Goal: Task Accomplishment & Management: Manage account settings

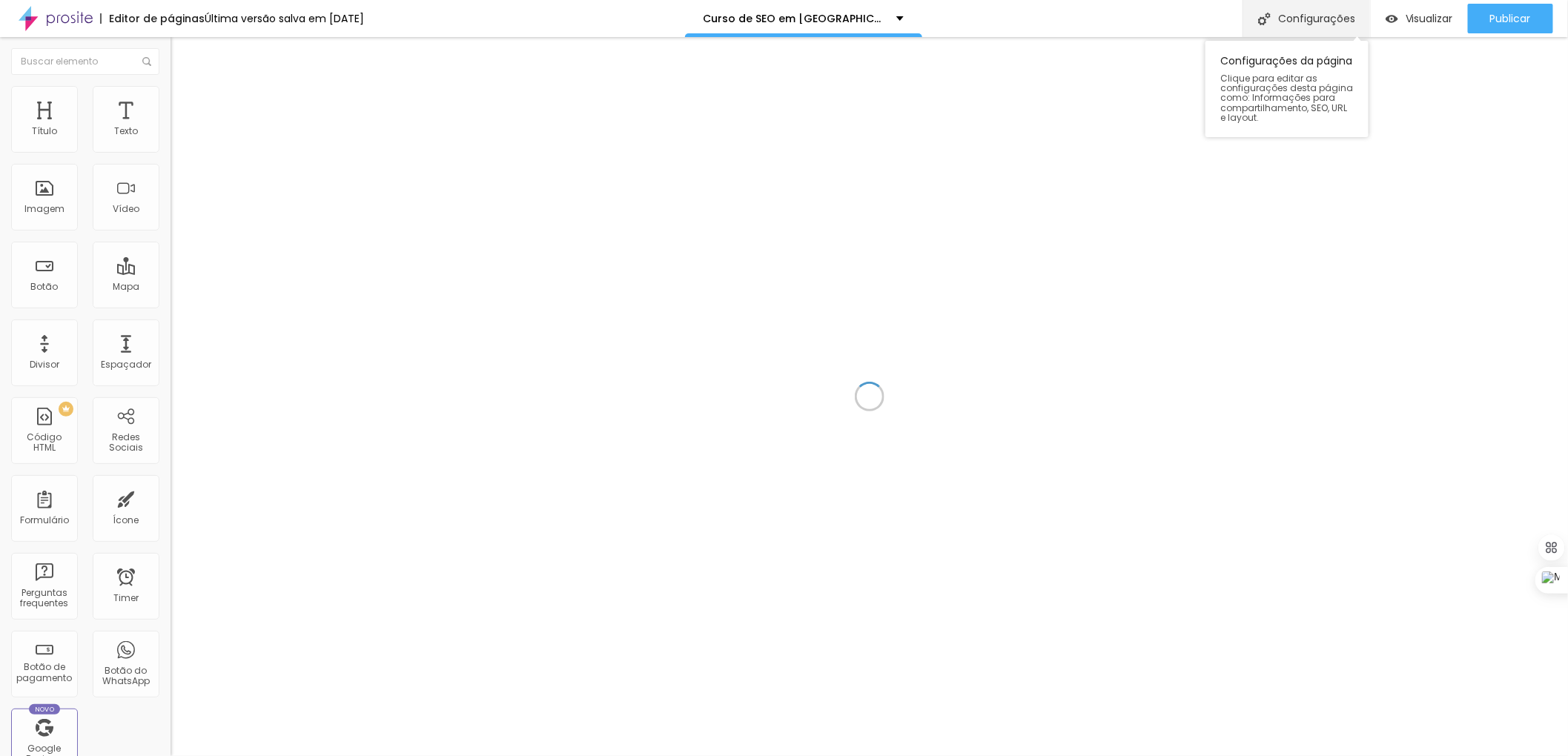
click at [1299, 12] on div "Configurações" at bounding box center [1307, 19] width 128 height 37
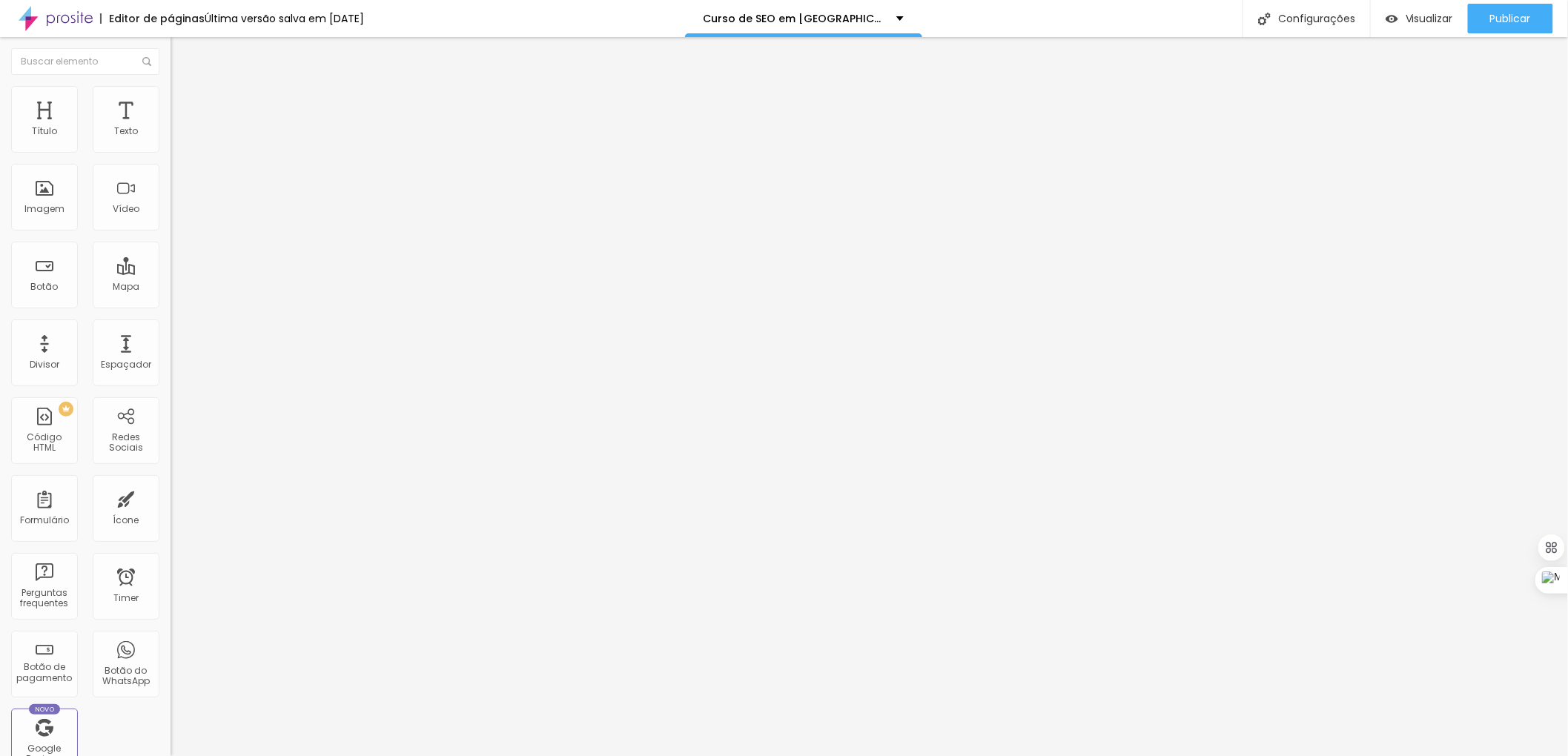
drag, startPoint x: 788, startPoint y: 378, endPoint x: 742, endPoint y: 378, distance: 46.0
type input "Curso de SEO em [GEOGRAPHIC_DATA] MS | [PHONE_NUMBER]"
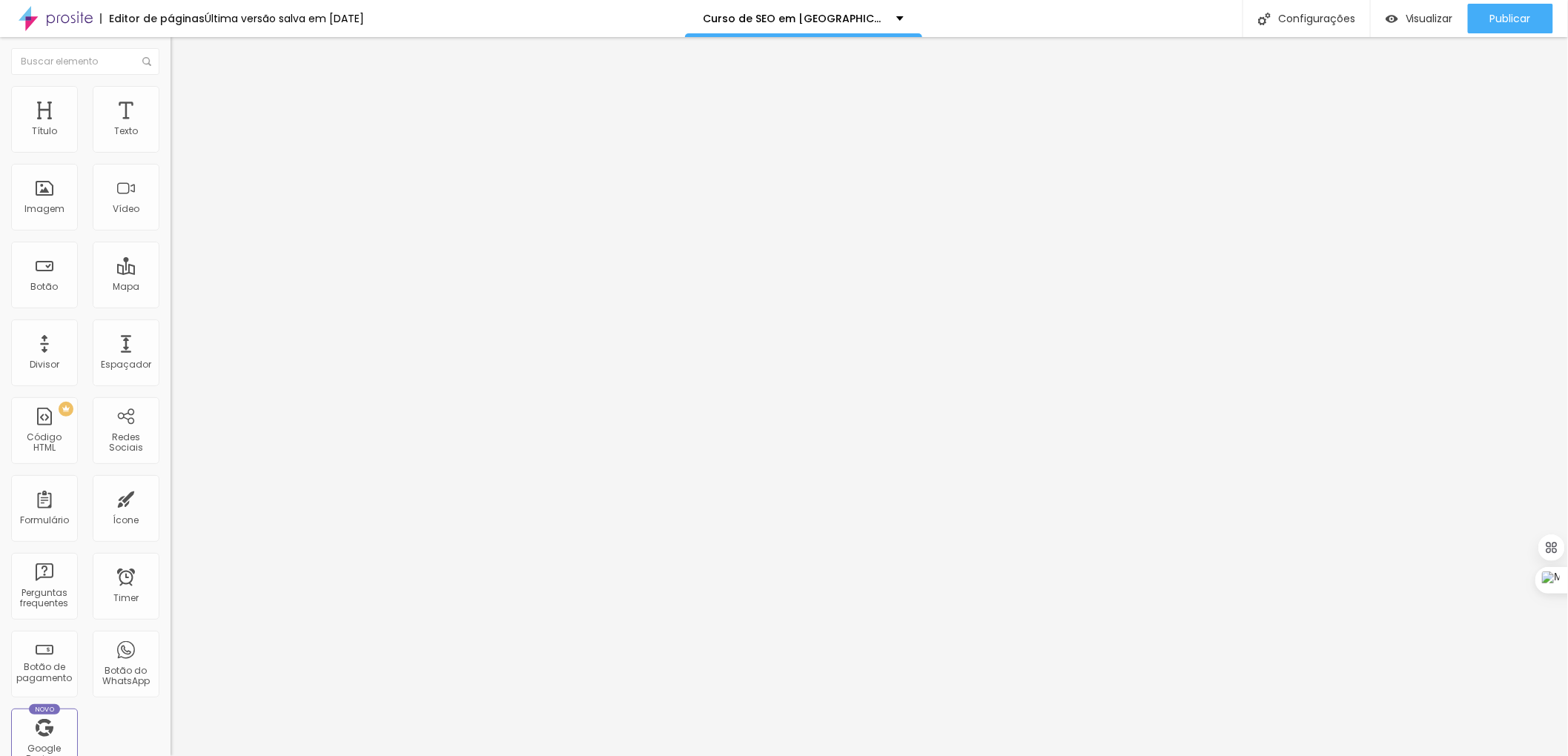
click at [1330, 20] on div "Configurações" at bounding box center [1307, 19] width 128 height 37
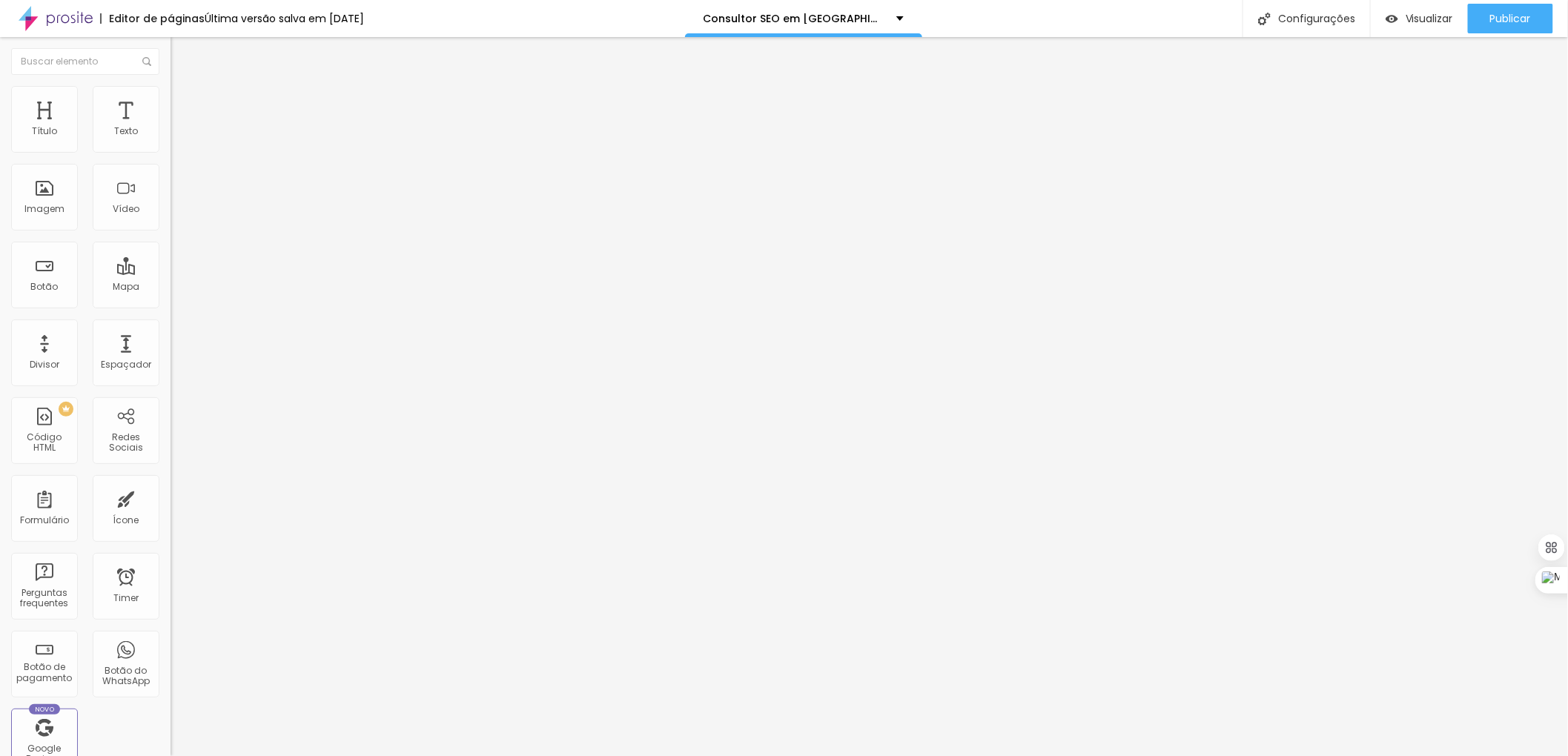
drag, startPoint x: 783, startPoint y: 458, endPoint x: 743, endPoint y: 460, distance: 40.0
drag, startPoint x: 835, startPoint y: 457, endPoint x: 743, endPoint y: 458, distance: 92.0
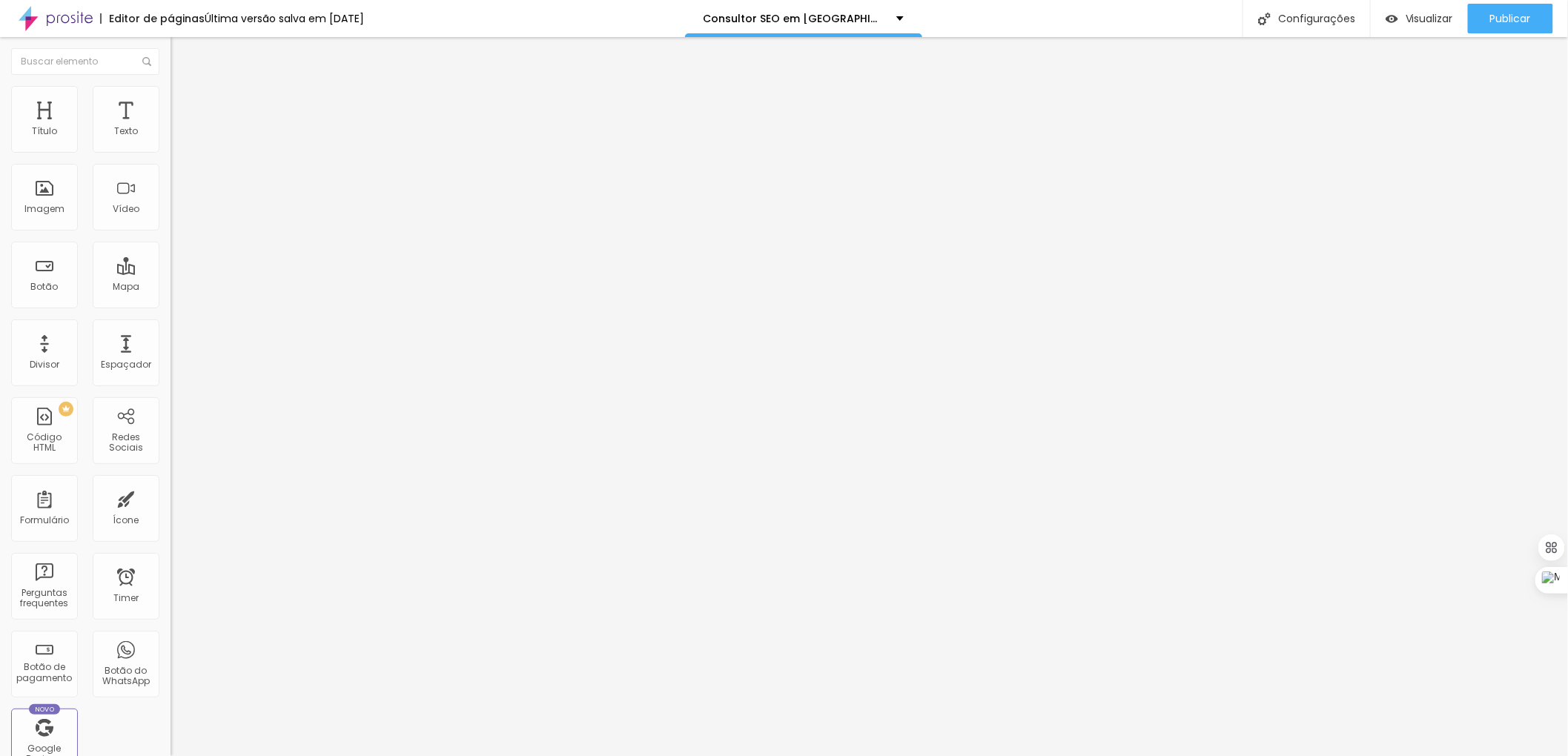
type input "Consultor SEO em São Leopoldo - RS | (11) 97559-6711"
drag, startPoint x: 807, startPoint y: 527, endPoint x: 744, endPoint y: 526, distance: 63.0
paste textarea "São Leopold"
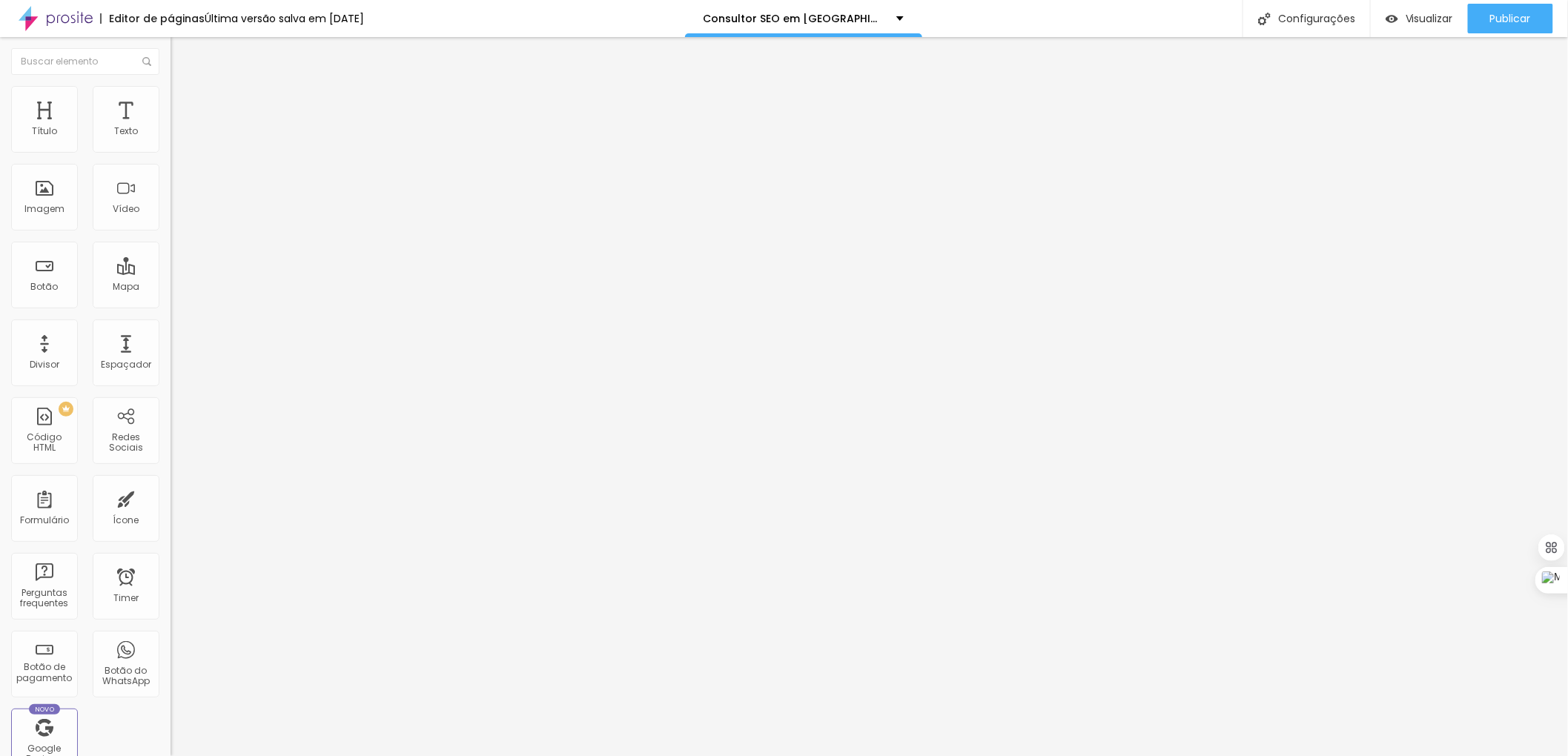
type textarea "Consultor SEO em São Leopoldo - RS | (11) 97559-6711 | Consultoria SEO Profissi…"
drag, startPoint x: 809, startPoint y: 381, endPoint x: 724, endPoint y: 379, distance: 85.0
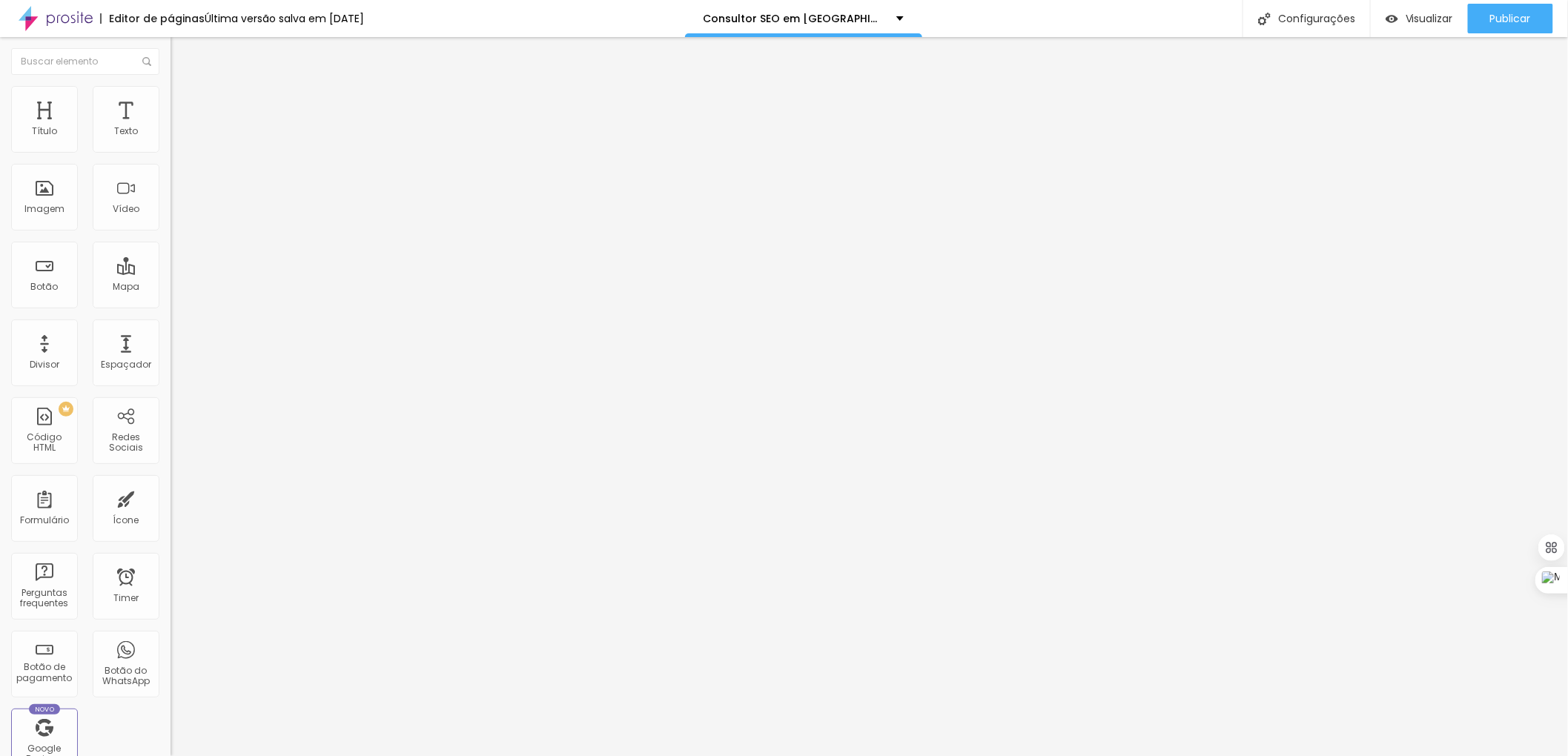
paste input "São Leopold"
type input "Consultor SEO em São Leopoldo - RS | (11) 97559-6711"
drag, startPoint x: 809, startPoint y: 458, endPoint x: 743, endPoint y: 450, distance: 66.5
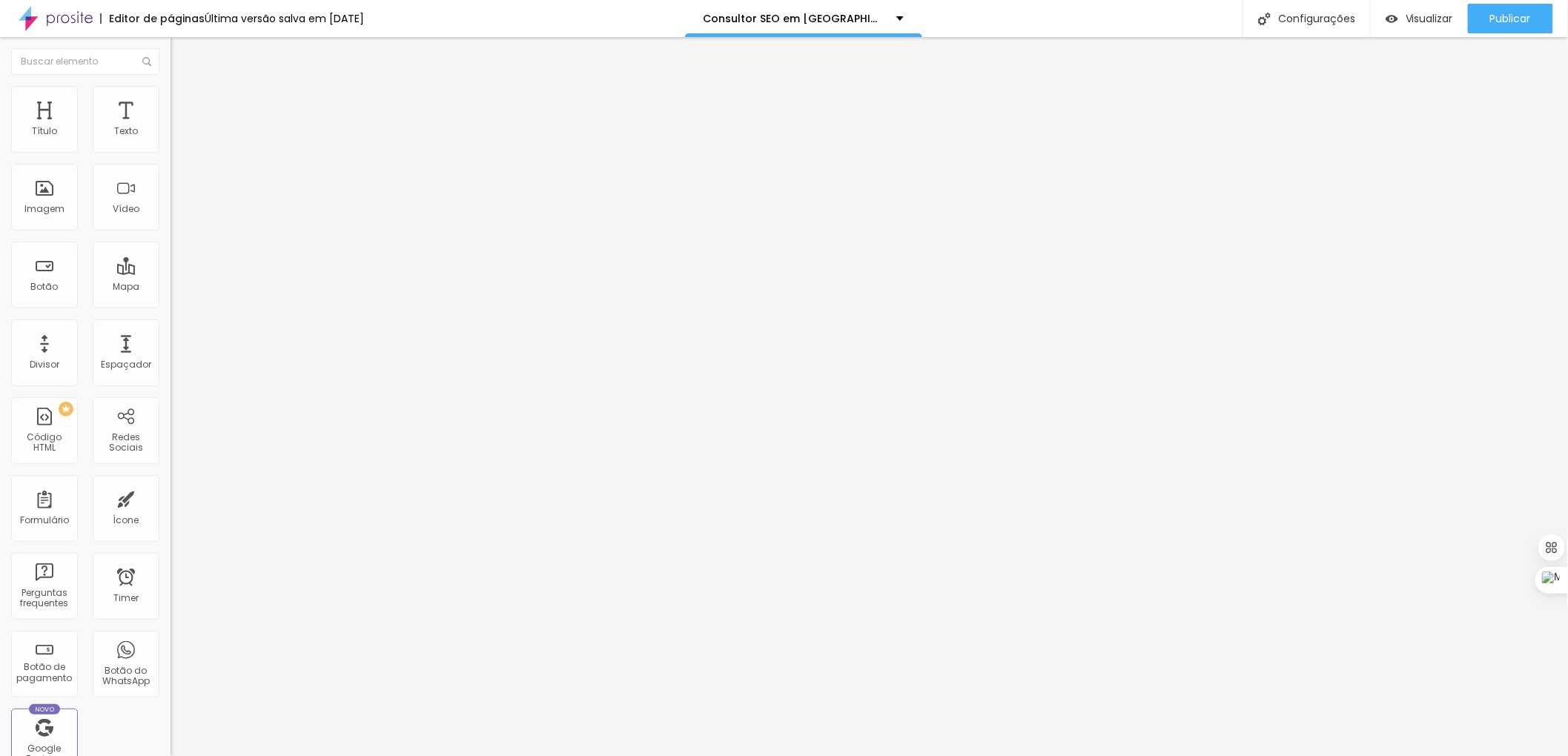
paste textarea "São Leopold"
type textarea "Consultor SEO em São Leopoldo - RS | (11) 97559-6711 | Consultoria SEO Profissi…"
drag, startPoint x: 1485, startPoint y: 15, endPoint x: 1464, endPoint y: 8, distance: 22.1
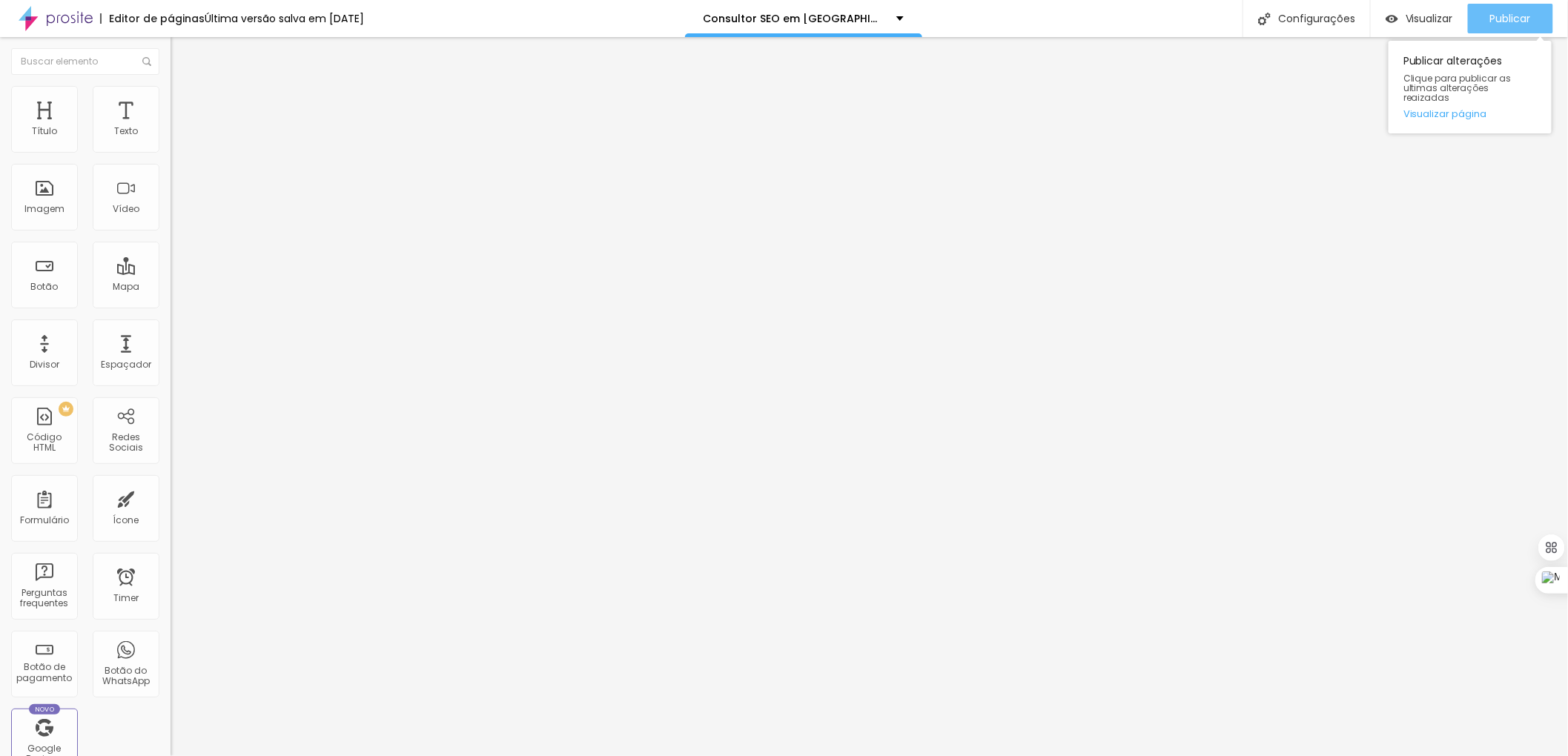
click at [1484, 15] on button "Publicar" at bounding box center [1510, 19] width 85 height 29
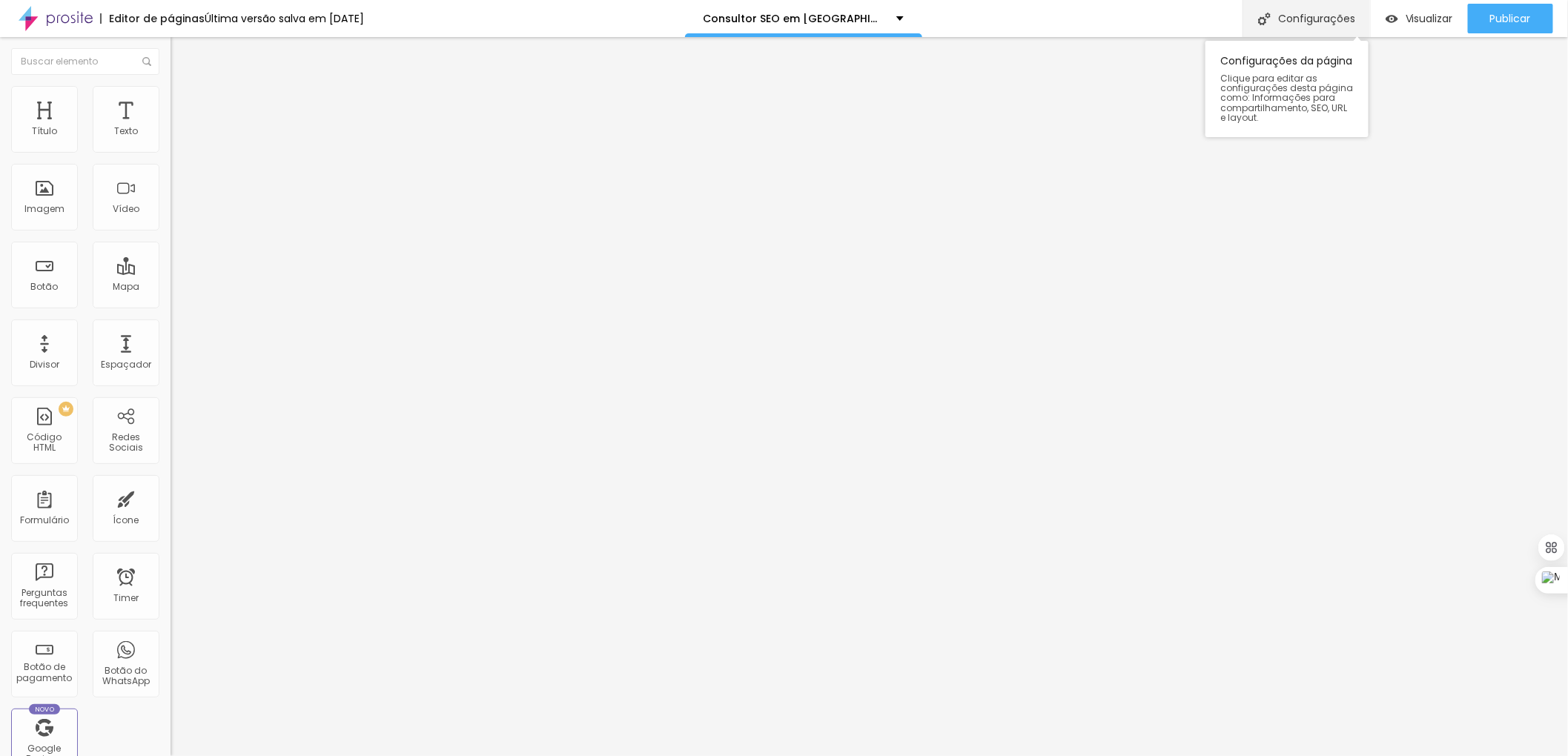
click at [1331, 15] on div "Configurações" at bounding box center [1307, 19] width 128 height 37
drag, startPoint x: 793, startPoint y: 458, endPoint x: 745, endPoint y: 454, distance: 48.2
drag, startPoint x: 809, startPoint y: 457, endPoint x: 724, endPoint y: 458, distance: 85.0
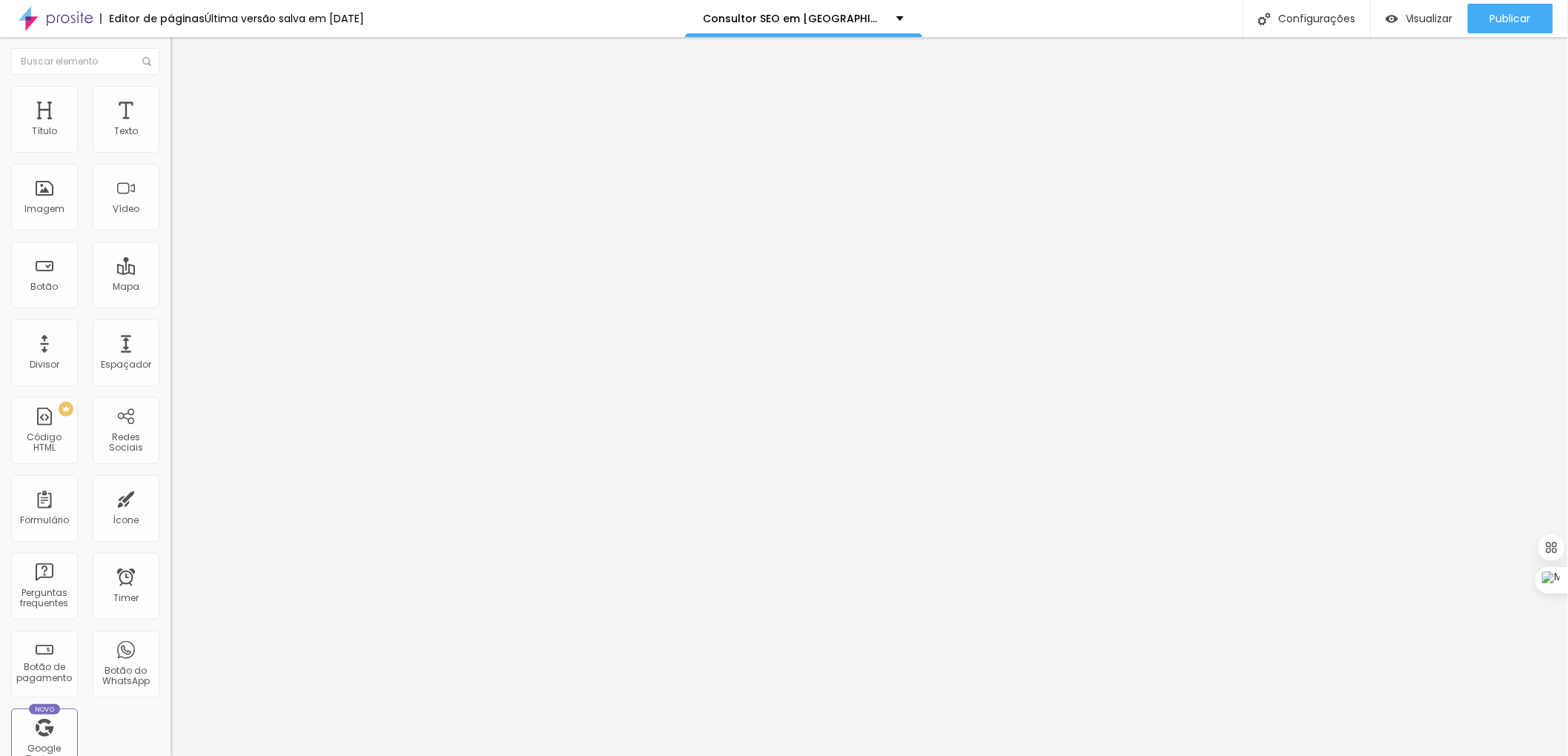
type input "Consultor SEO em Palhoça - SC | (11) 97557-6711"
drag, startPoint x: 819, startPoint y: 531, endPoint x: 723, endPoint y: 533, distance: 96.0
paste textarea "Palhoç"
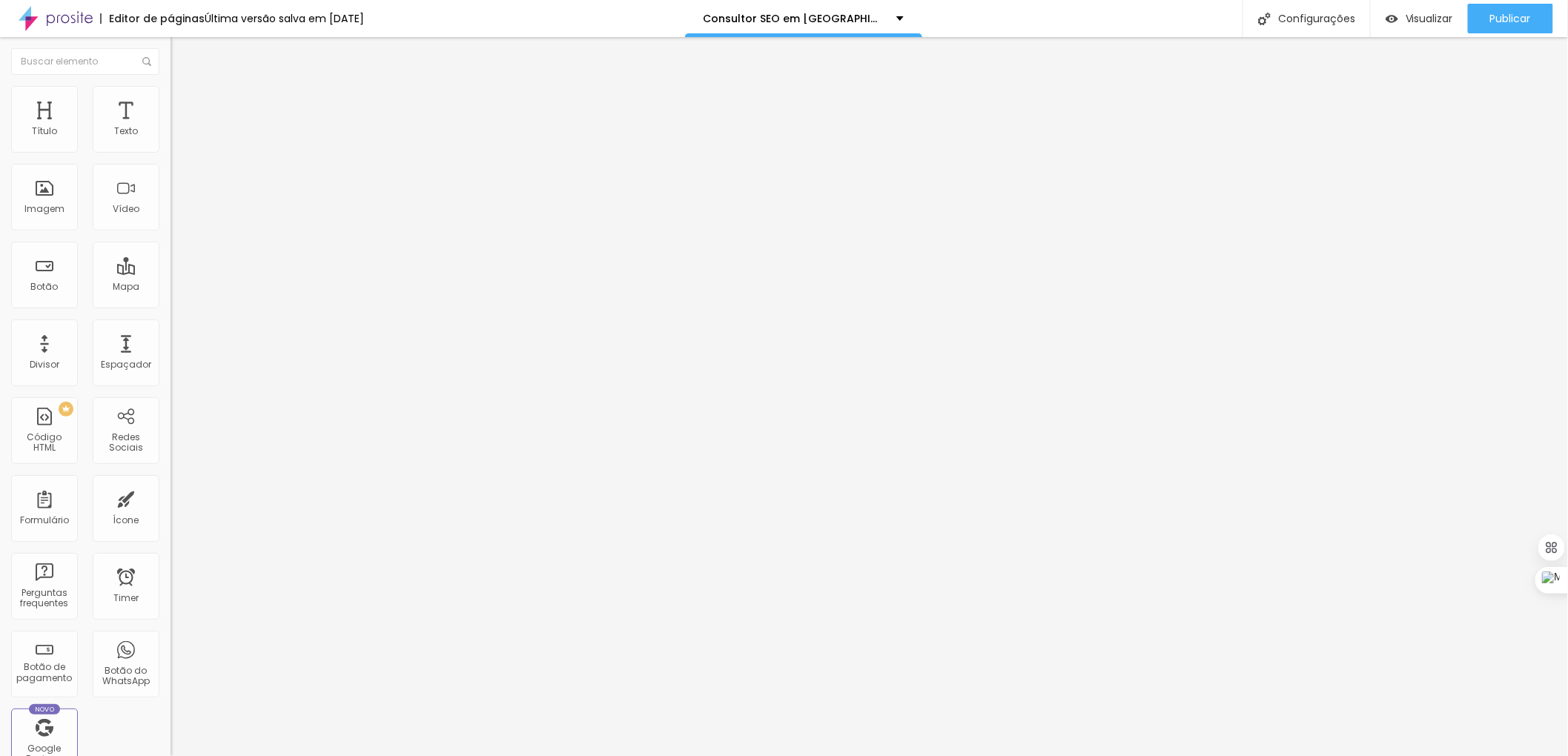
type textarea "Consultor SEO em Palhoça - SC | (11) 97557-6711 | Consultoria SEO Profissionais…"
drag, startPoint x: 819, startPoint y: 449, endPoint x: 723, endPoint y: 453, distance: 96.1
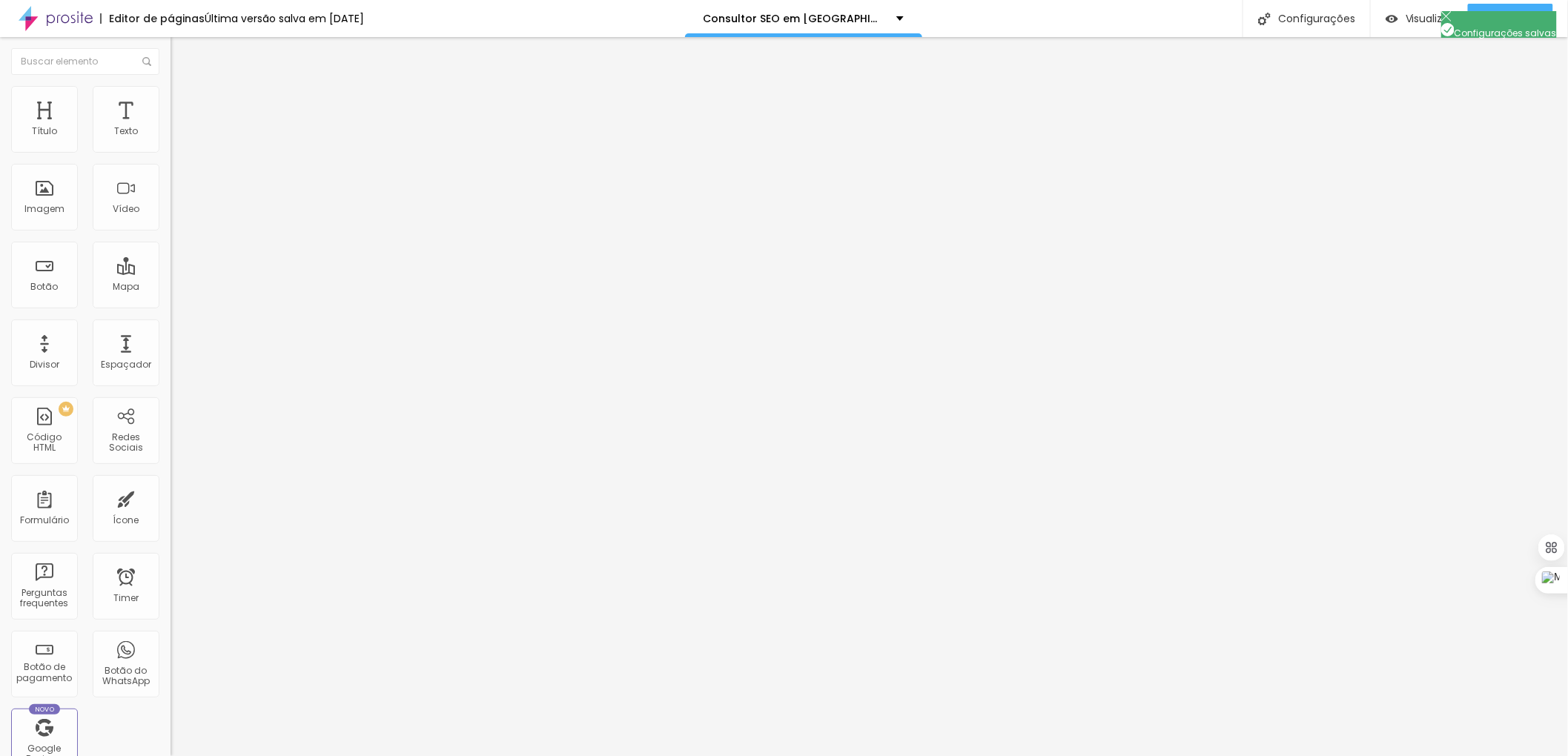
paste textarea "Palhoç"
type textarea "Consultor SEO em Palhoça - SC | (11) 97557-6711 | Consultoria SEO Profissionais…"
drag, startPoint x: 820, startPoint y: 381, endPoint x: 725, endPoint y: 379, distance: 95.0
paste input "Palhoç"
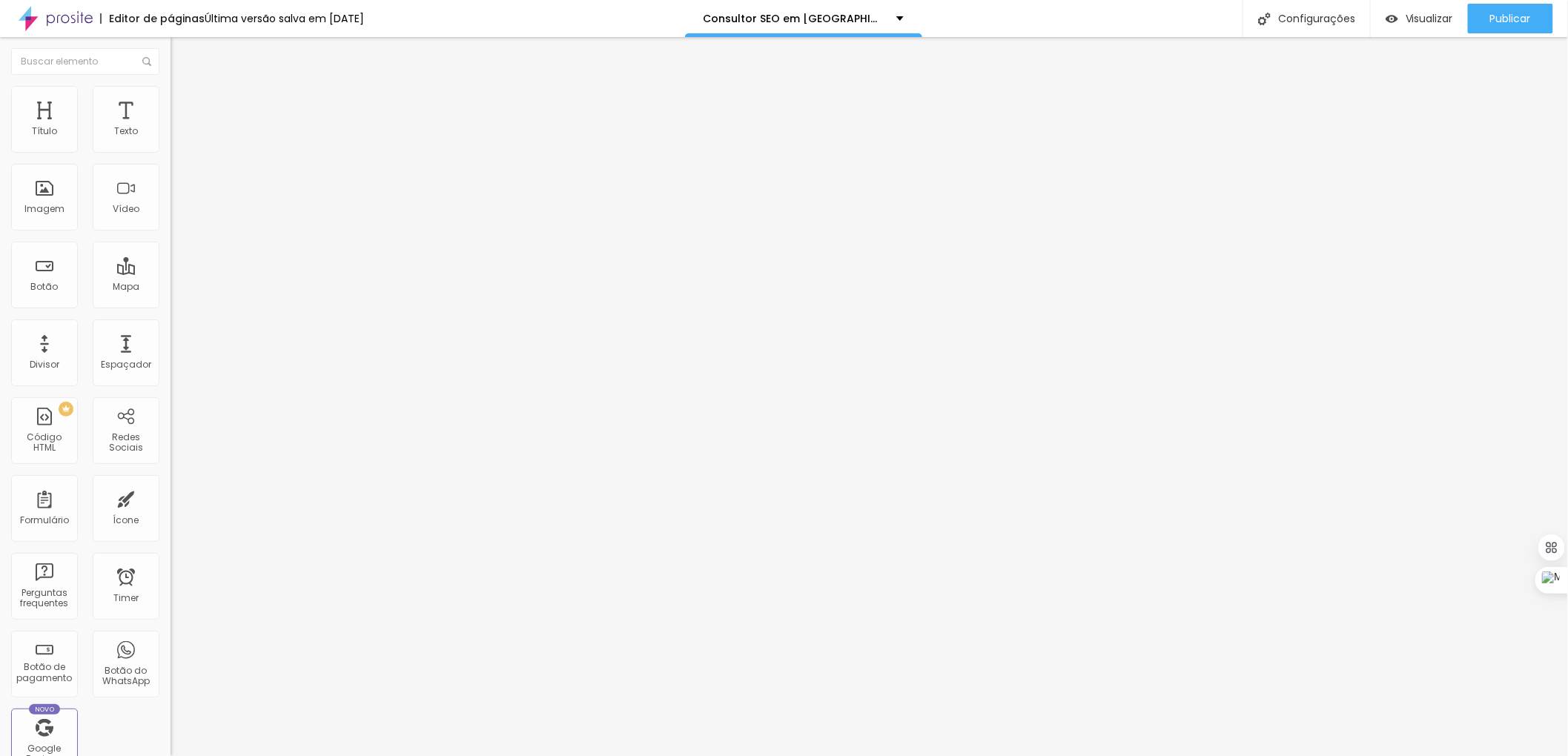
type input "Consultor SEO em Palhoça - SC | (11) 97557-6711"
click at [1497, 18] on span "Publicar" at bounding box center [1511, 19] width 41 height 12
